Goal: Transaction & Acquisition: Purchase product/service

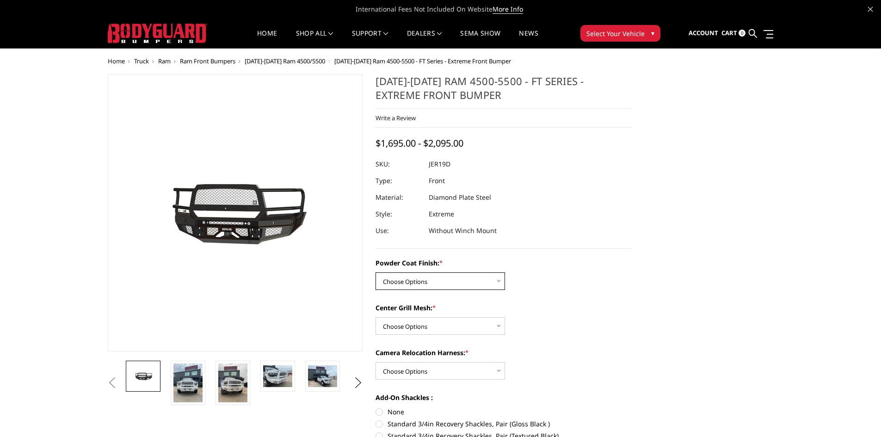
click at [466, 285] on select "Choose Options Bare Metal Gloss Black Powder Coat Textured Black Powder Coat" at bounding box center [440, 281] width 129 height 18
select select "3236"
click at [376, 272] on select "Choose Options Bare Metal Gloss Black Powder Coat Textured Black Powder Coat" at bounding box center [440, 281] width 129 height 18
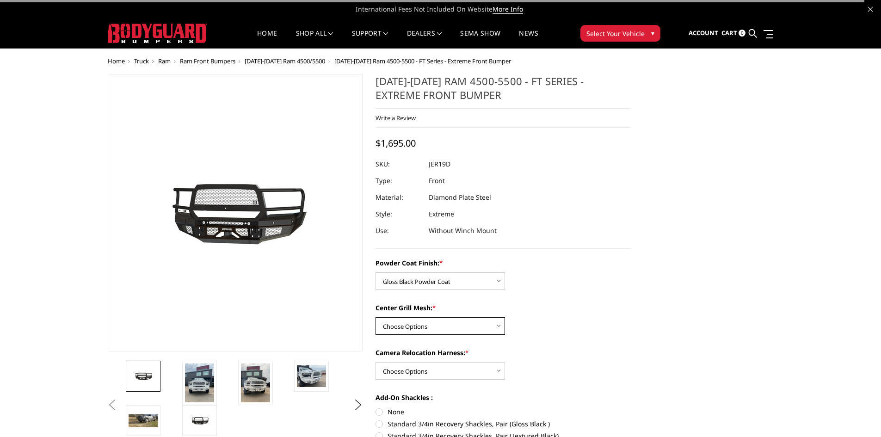
click at [466, 327] on select "Choose Options WITH Expanded Metal in Center Grill WITHOUT Expanded Metal in Ce…" at bounding box center [440, 326] width 129 height 18
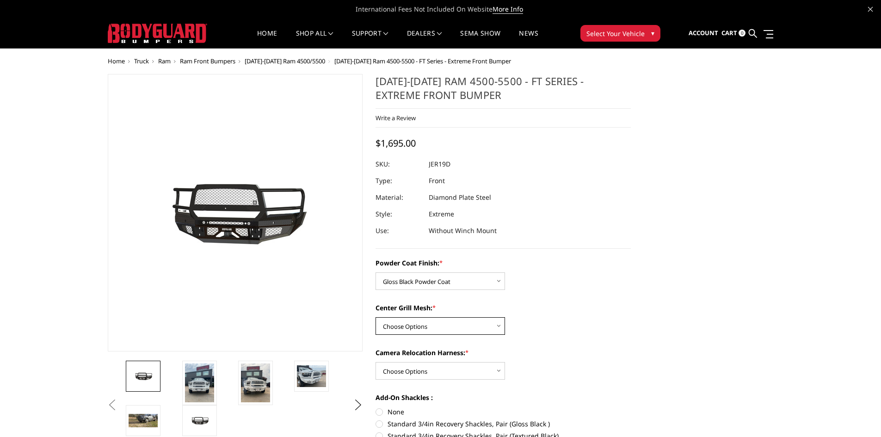
select select "3239"
click at [376, 317] on select "Choose Options WITH Expanded Metal in Center Grill WITHOUT Expanded Metal in Ce…" at bounding box center [440, 326] width 129 height 18
click at [460, 370] on select "Choose Options WITH Camera Relocation Harness WITHOUT Camera Relocation Harness" at bounding box center [440, 371] width 129 height 18
click at [376, 362] on select "Choose Options WITH Camera Relocation Harness WITHOUT Camera Relocation Harness" at bounding box center [440, 371] width 129 height 18
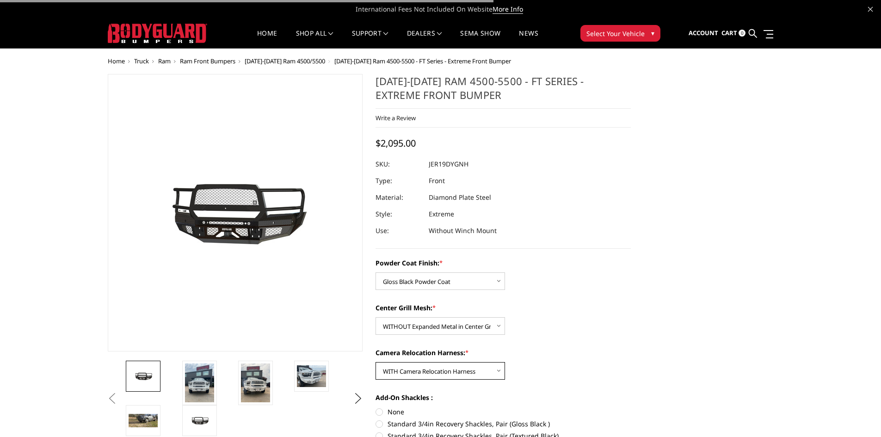
scroll to position [46, 0]
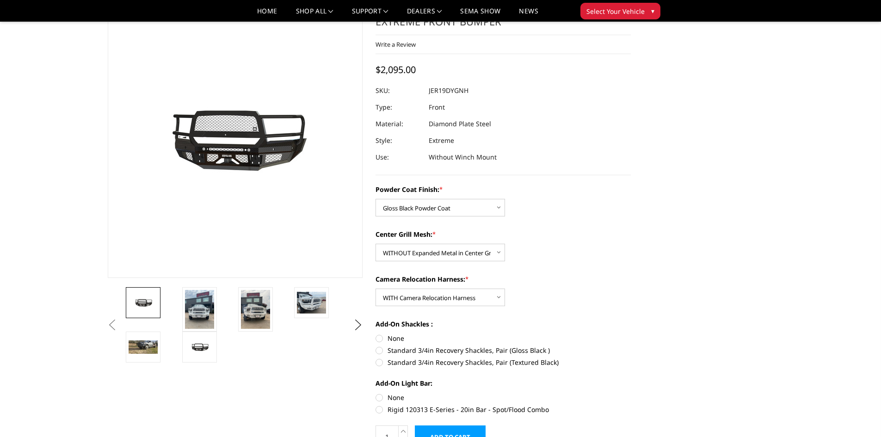
click at [449, 287] on div "Camera Relocation Harness: * Choose Options WITH Camera Relocation Harness WITH…" at bounding box center [503, 290] width 255 height 32
click at [456, 290] on select "Choose Options WITH Camera Relocation Harness WITHOUT Camera Relocation Harness" at bounding box center [440, 298] width 129 height 18
select select "3241"
click at [376, 289] on select "Choose Options WITH Camera Relocation Harness WITHOUT Camera Relocation Harness" at bounding box center [440, 298] width 129 height 18
click at [429, 343] on div "Add-On Shackles : None Standard 3/4in Recovery Shackles, Pair (Gloss Black ) St…" at bounding box center [503, 342] width 255 height 46
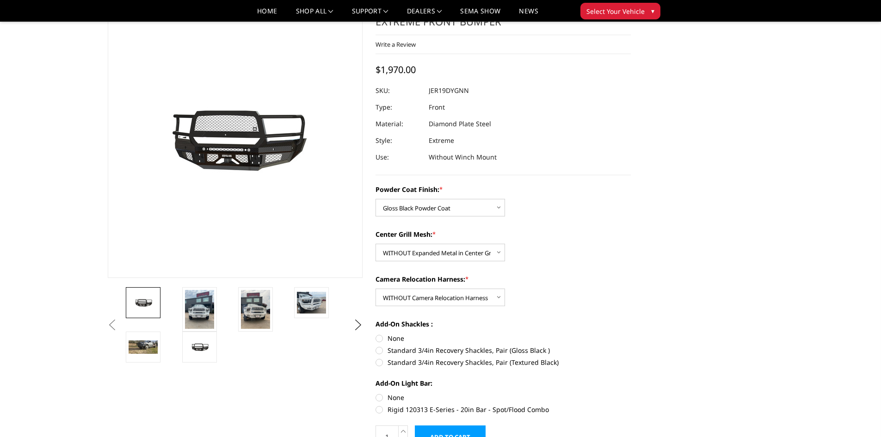
click at [433, 356] on div "Add-On Shackles : None Standard 3/4in Recovery Shackles, Pair (Gloss Black ) St…" at bounding box center [503, 342] width 255 height 46
click at [433, 354] on label "Standard 3/4in Recovery Shackles, Pair (Gloss Black )" at bounding box center [503, 350] width 255 height 10
click at [631, 334] on input "Standard 3/4in Recovery Shackles, Pair (Gloss Black )" at bounding box center [631, 333] width 0 height 0
radio input "true"
click at [388, 394] on label "None" at bounding box center [503, 398] width 255 height 10
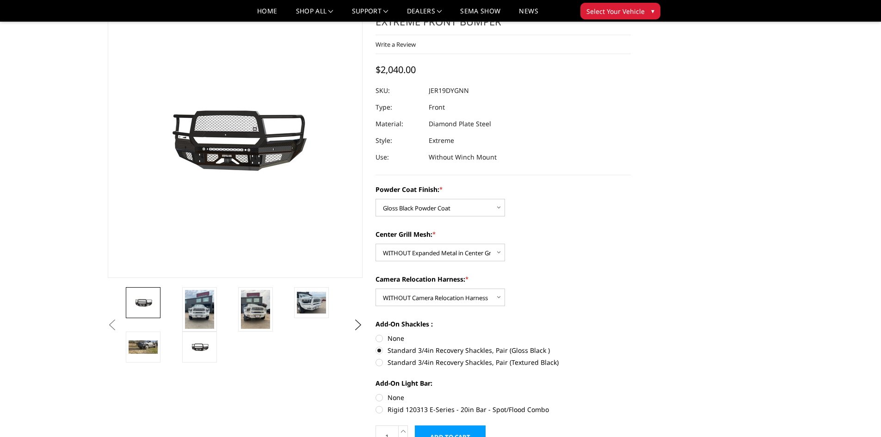
click at [376, 393] on input "None" at bounding box center [376, 393] width 0 height 0
radio input "true"
click at [208, 308] on img at bounding box center [199, 309] width 29 height 39
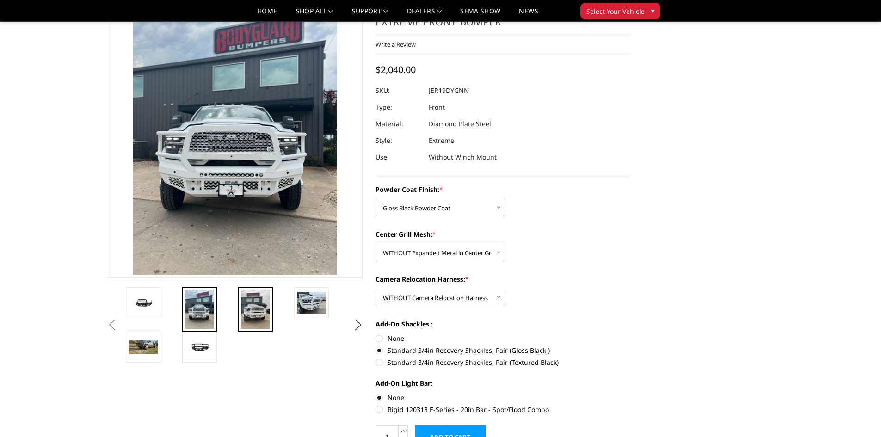
click at [256, 306] on img at bounding box center [255, 309] width 29 height 39
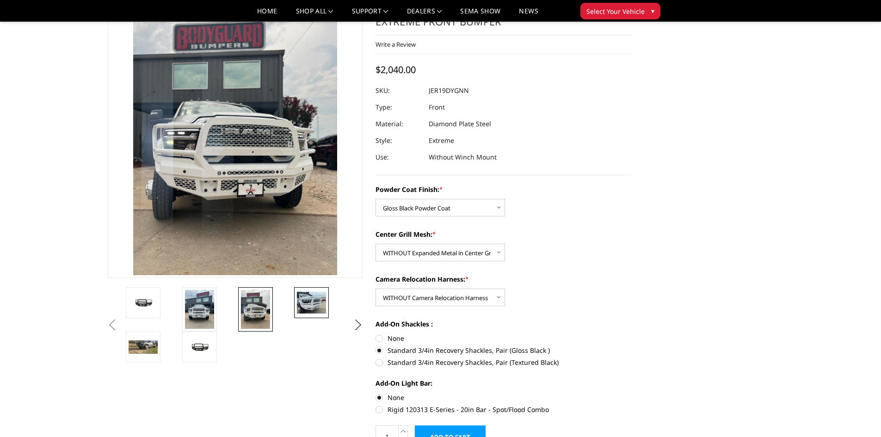
click at [308, 313] on img at bounding box center [311, 303] width 29 height 22
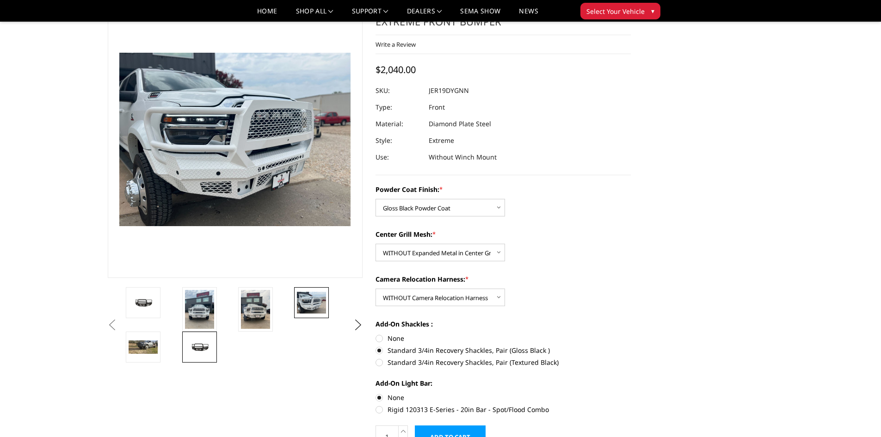
click at [208, 344] on img at bounding box center [199, 347] width 29 height 14
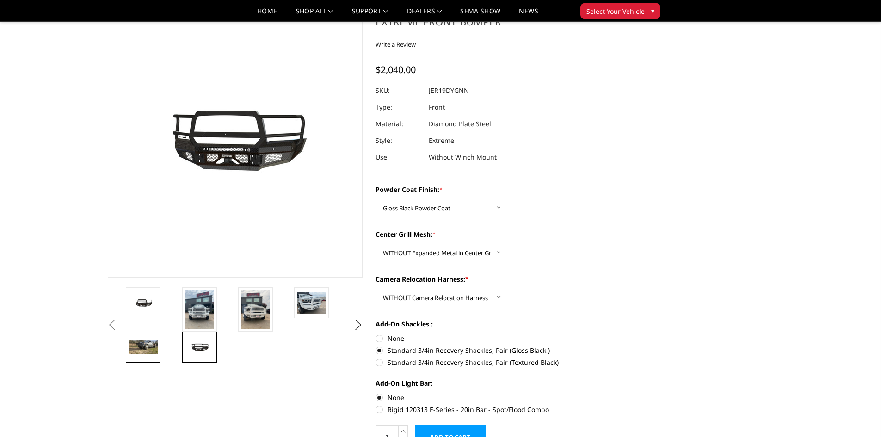
click at [158, 345] on img at bounding box center [143, 346] width 29 height 13
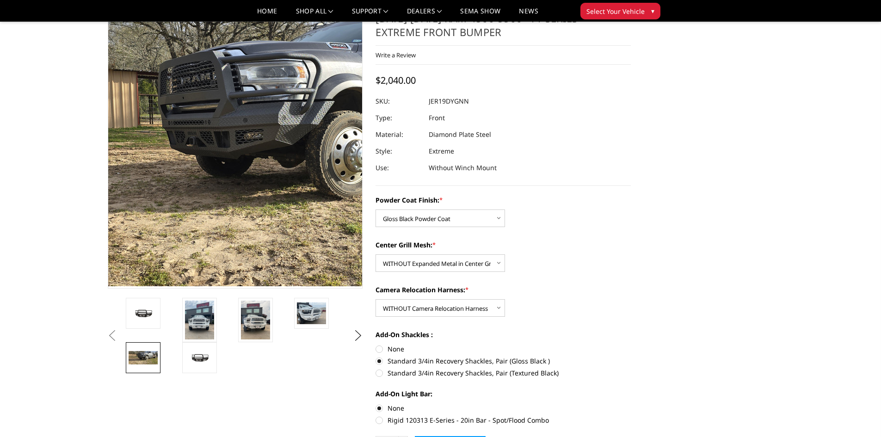
scroll to position [0, 0]
